Goal: Information Seeking & Learning: Learn about a topic

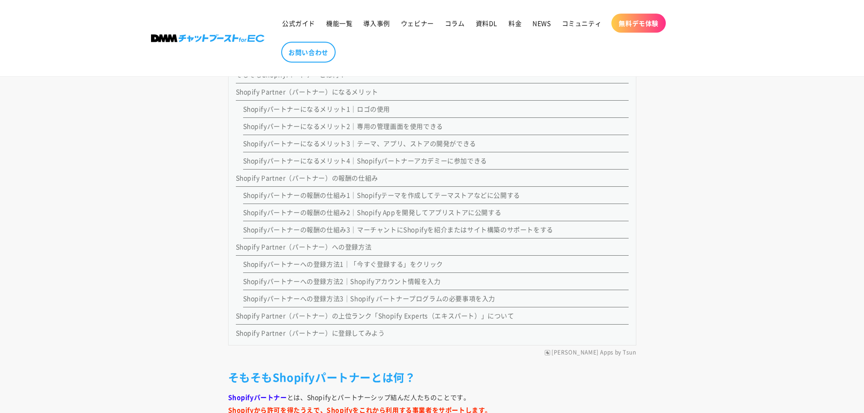
scroll to position [799, 0]
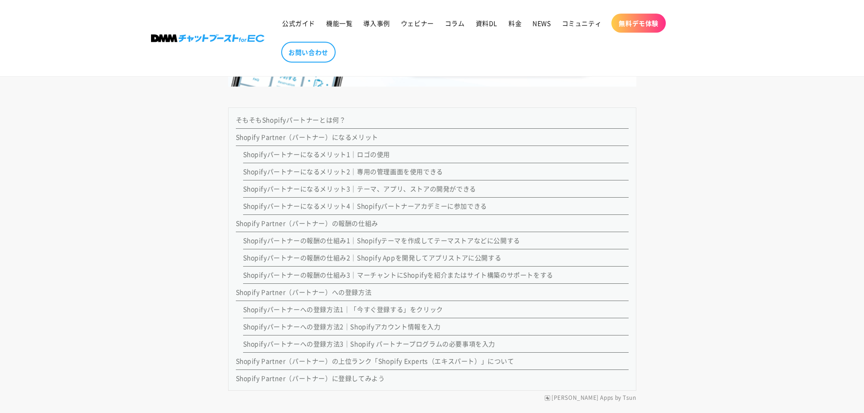
click at [360, 274] on link "Shopifyパートナーの報酬の仕組み3｜マーチャントにShopifyを紹介またはサイト構築のサポートをする" at bounding box center [398, 274] width 310 height 9
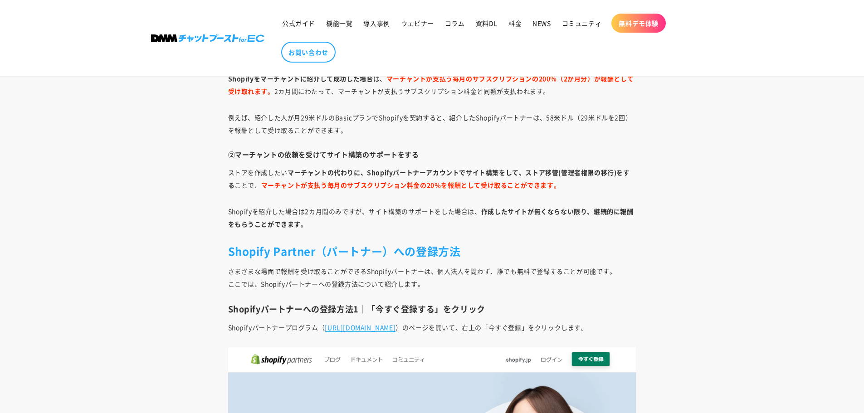
scroll to position [2798, 0]
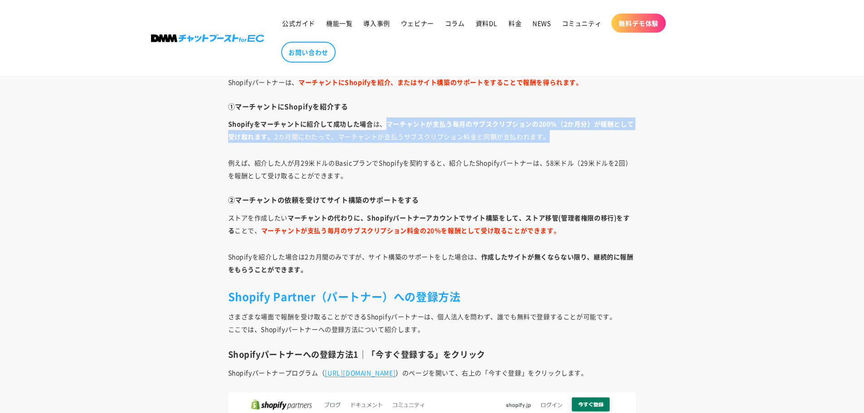
drag, startPoint x: 389, startPoint y: 123, endPoint x: 645, endPoint y: 136, distance: 256.2
click at [627, 136] on p "Shopifyをマーチャントに紹介して成功した場合 は、 マーチャントが支払う毎月のサブスクリプションの200％（2か月分）が報酬として受け取れます。 2カ月…" at bounding box center [432, 130] width 408 height 25
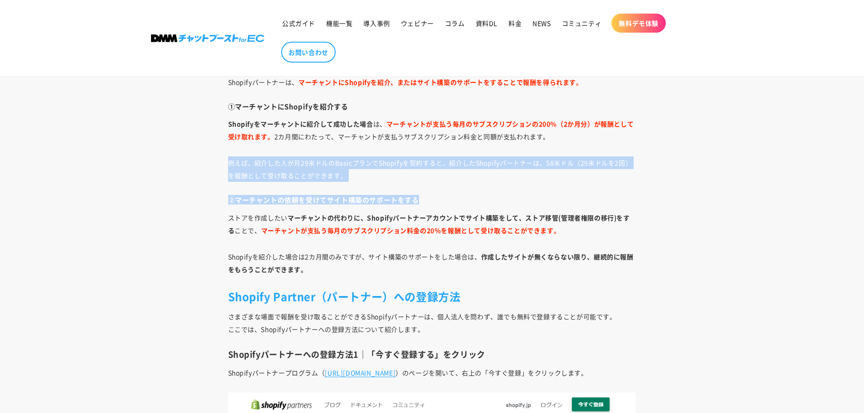
drag, startPoint x: 227, startPoint y: 163, endPoint x: 426, endPoint y: 183, distance: 200.1
click at [426, 175] on p "例えば、紹介した人が月29米ドルのBasicプランでShopifyを契約すると、紹介したShopifyパートナーは、58米ドル（29米ドルを2回）を報酬として…" at bounding box center [432, 169] width 408 height 25
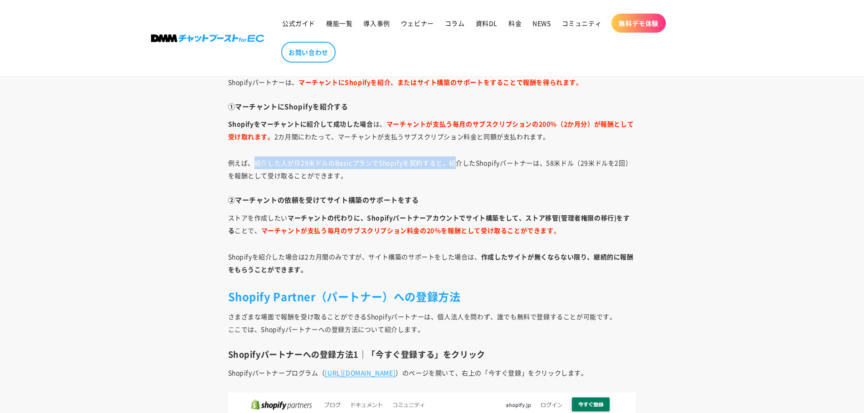
drag, startPoint x: 254, startPoint y: 164, endPoint x: 458, endPoint y: 167, distance: 204.2
click at [458, 167] on p "例えば、紹介した人が月29米ドルのBasicプランでShopifyを契約すると、紹介したShopifyパートナーは、58米ドル（29米ドルを2回）を報酬として…" at bounding box center [432, 169] width 408 height 25
click at [454, 169] on p "例えば、紹介した人が月29米ドルのBasicプランでShopifyを契約すると、紹介したShopifyパートナーは、58米ドル（29米ドルを2回）を報酬として…" at bounding box center [432, 169] width 408 height 25
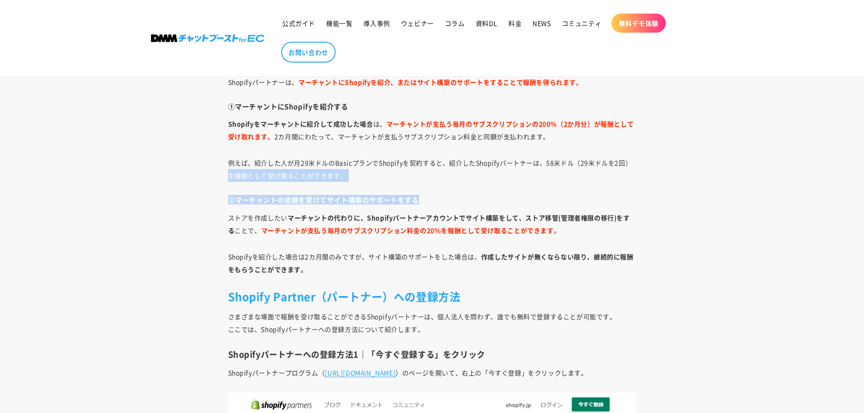
drag, startPoint x: 222, startPoint y: 176, endPoint x: 447, endPoint y: 196, distance: 225.9
click at [447, 196] on h4 "②マーチャントの依頼を受けてサイト構築のサポートをする" at bounding box center [432, 200] width 408 height 9
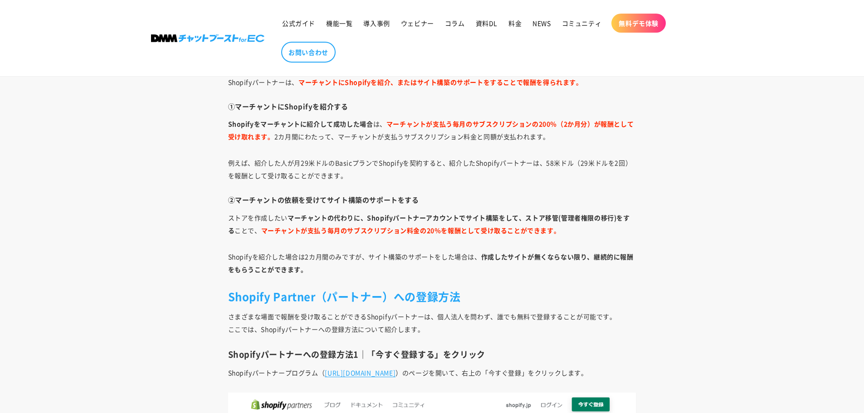
click at [228, 220] on p "ストアを作成したい マーチャントの代わりに、Shopifyパートナーアカウントでサイト構築をして、ストア移管(管理者権限の移行)をする ことで、 マーチャント…" at bounding box center [432, 223] width 408 height 25
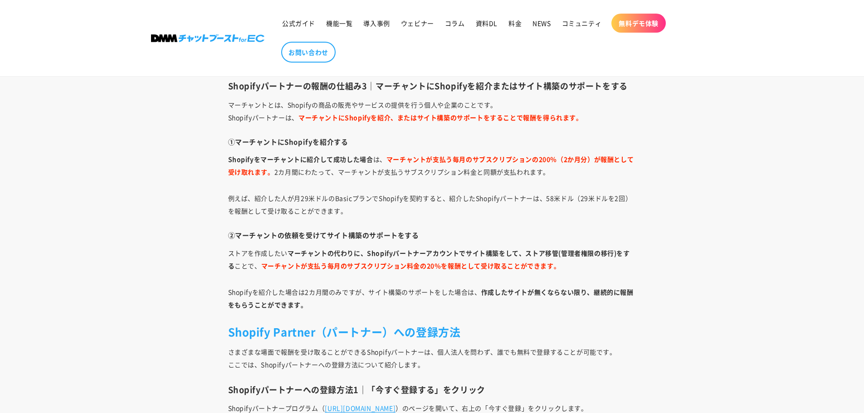
scroll to position [2753, 0]
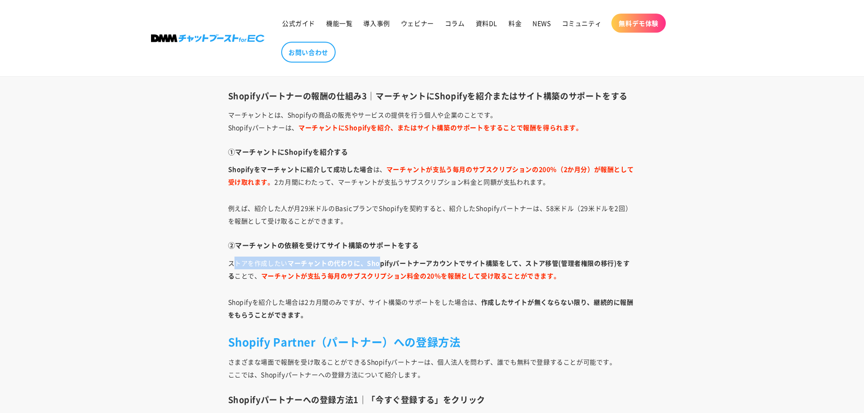
drag, startPoint x: 256, startPoint y: 266, endPoint x: 382, endPoint y: 264, distance: 126.2
click at [382, 264] on p "ストアを作成したい マーチャントの代わりに、Shopifyパートナーアカウントでサイト構築をして、ストア移管(管理者権限の移行)をする ことで、 マーチャント…" at bounding box center [432, 269] width 408 height 25
click at [382, 264] on strong "マーチャントの代わりに、Shopifyパートナーアカウントでサイト構築をして、ストア移管(管理者権限の移行)をする" at bounding box center [429, 270] width 402 height 22
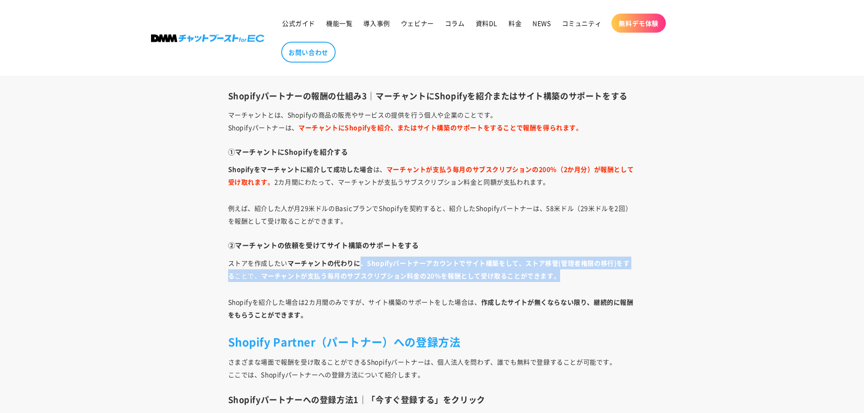
drag, startPoint x: 362, startPoint y: 264, endPoint x: 562, endPoint y: 279, distance: 200.7
click at [562, 279] on p "ストアを作成したい マーチャントの代わりに、Shopifyパートナーアカウントでサイト構築をして、ストア移管(管理者権限の移行)をする ことで、 マーチャント…" at bounding box center [432, 269] width 408 height 25
click at [563, 279] on p "ストアを作成したい マーチャントの代わりに、Shopifyパートナーアカウントでサイト構築をして、ストア移管(管理者権限の移行)をする ことで、 マーチャント…" at bounding box center [432, 269] width 408 height 25
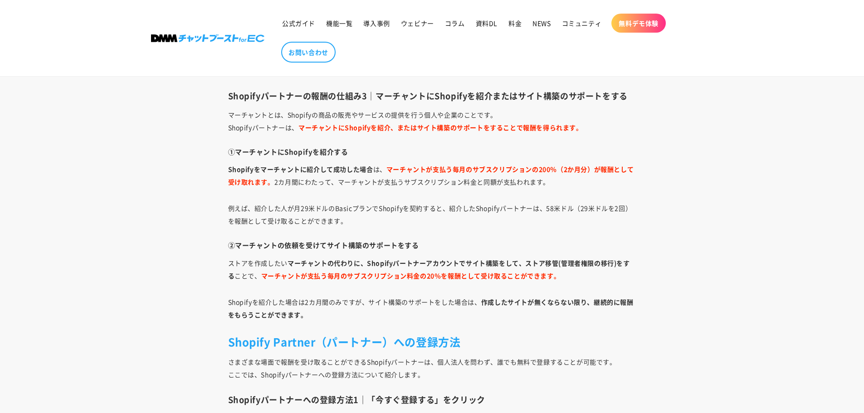
click at [563, 279] on p "ストアを作成したい マーチャントの代わりに、Shopifyパートナーアカウントでサイト構築をして、ストア移管(管理者権限の移行)をする ことで、 マーチャント…" at bounding box center [432, 269] width 408 height 25
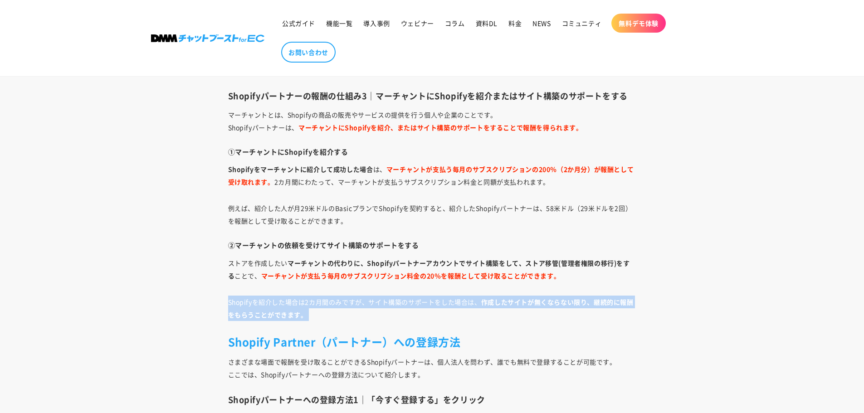
drag, startPoint x: 236, startPoint y: 307, endPoint x: 369, endPoint y: 312, distance: 133.0
click at [369, 312] on p "Shopifyを紹介した場合は2カ月間のみですが、サイト構築のサポートをした場合は、 作成したサイトが無くならない限り、継続的に報酬をもらうことができます。" at bounding box center [432, 308] width 408 height 25
drag, startPoint x: 333, startPoint y: 309, endPoint x: 369, endPoint y: 307, distance: 35.9
click at [369, 307] on p "Shopifyを紹介した場合は2カ月間のみですが、サイト構築のサポートをした場合は、 作成したサイトが無くならない限り、継続的に報酬をもらうことができます。" at bounding box center [432, 308] width 408 height 25
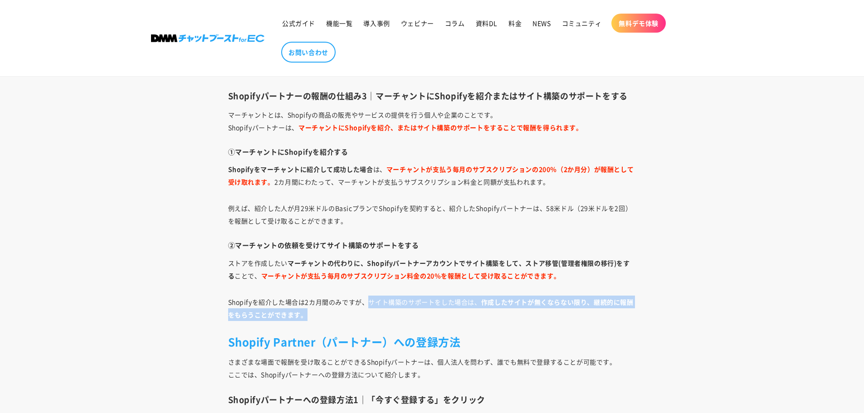
click at [369, 307] on p "Shopifyを紹介した場合は2カ月間のみですが、サイト構築のサポートをした場合は、 作成したサイトが無くならない限り、継続的に報酬をもらうことができます。" at bounding box center [432, 308] width 408 height 25
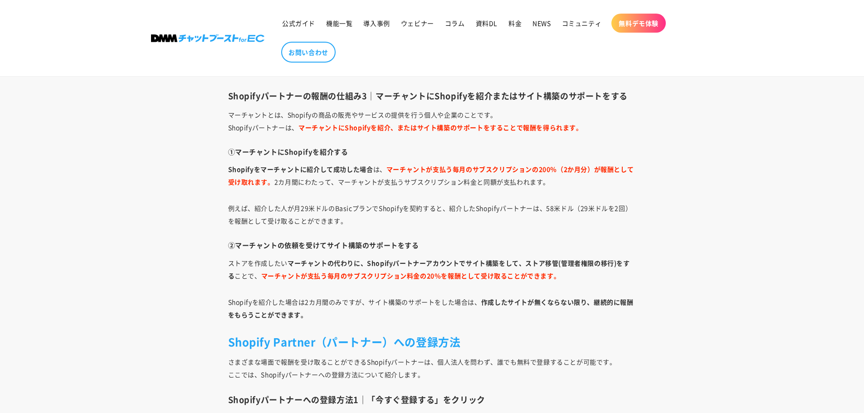
click at [276, 300] on p "Shopifyを紹介した場合は2カ月間のみですが、サイト構築のサポートをした場合は、 作成したサイトが無くならない限り、継続的に報酬をもらうことができます。" at bounding box center [432, 308] width 408 height 25
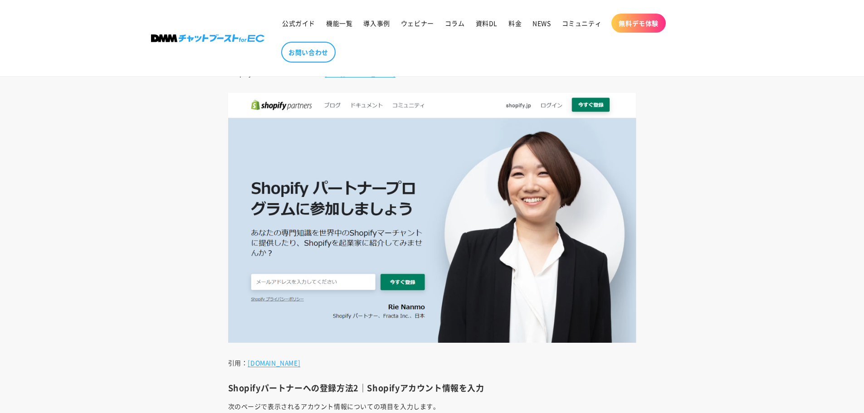
scroll to position [3116, 0]
